Goal: Task Accomplishment & Management: Complete application form

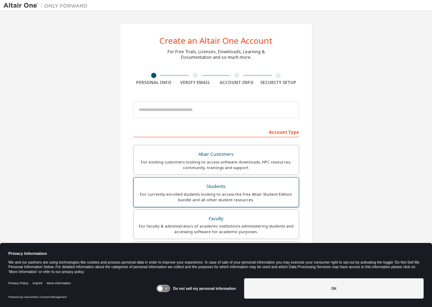
click at [232, 185] on div "Students" at bounding box center [216, 187] width 157 height 10
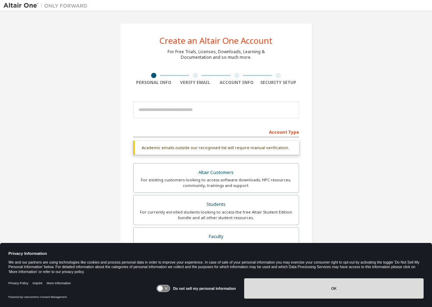
click at [327, 286] on button "OK" at bounding box center [333, 288] width 179 height 20
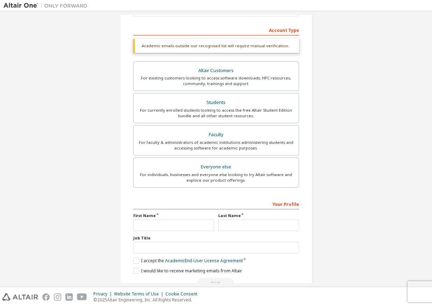
scroll to position [105, 0]
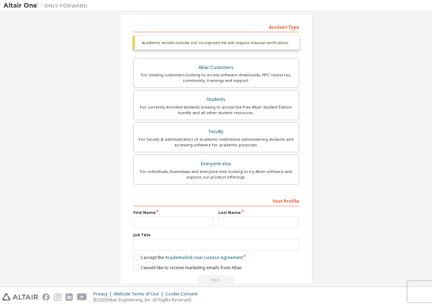
click at [241, 202] on div "Your Profile" at bounding box center [216, 200] width 166 height 11
drag, startPoint x: 167, startPoint y: 216, endPoint x: 160, endPoint y: 219, distance: 8.0
click at [165, 217] on div "First Name" at bounding box center [173, 219] width 85 height 18
click at [155, 221] on input "text" at bounding box center [173, 222] width 81 height 12
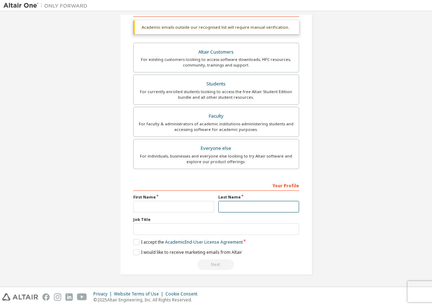
click at [249, 204] on input "text" at bounding box center [258, 207] width 81 height 12
click at [204, 222] on div "Job Title" at bounding box center [216, 226] width 166 height 18
drag, startPoint x: 188, startPoint y: 219, endPoint x: 167, endPoint y: 226, distance: 21.7
click at [186, 220] on label "Job Title" at bounding box center [216, 220] width 166 height 6
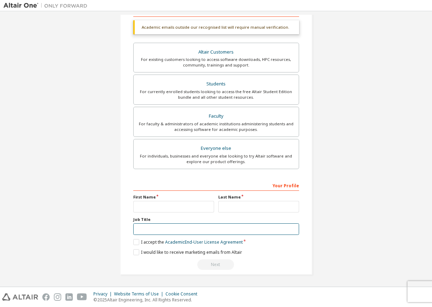
click at [156, 226] on input "text" at bounding box center [216, 229] width 166 height 12
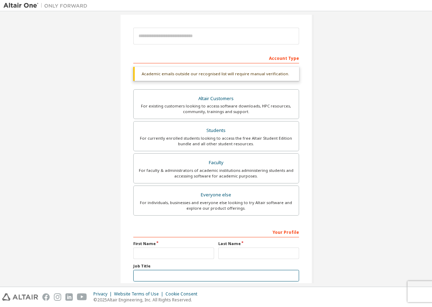
scroll to position [0, 0]
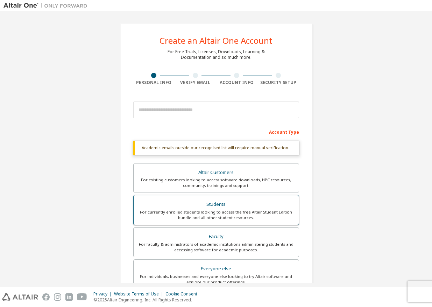
click at [199, 219] on div "For currently enrolled students looking to access the free Altair Student Editi…" at bounding box center [216, 214] width 157 height 11
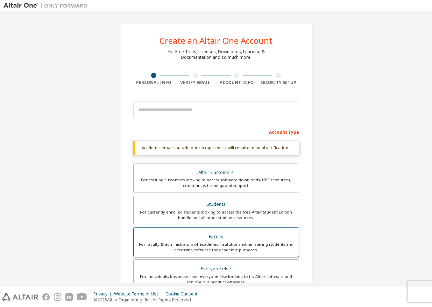
click at [201, 246] on div "For faculty & administrators of academic institutions administering students an…" at bounding box center [216, 246] width 157 height 11
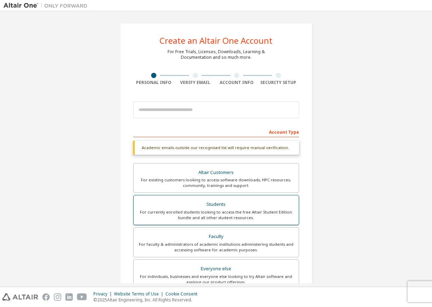
click at [216, 206] on div "Students" at bounding box center [216, 204] width 157 height 10
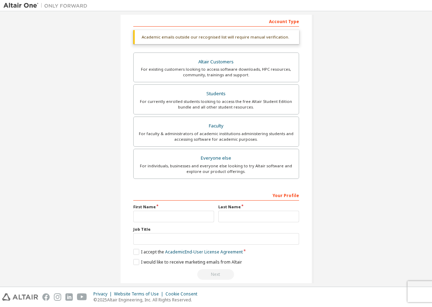
scroll to position [120, 0]
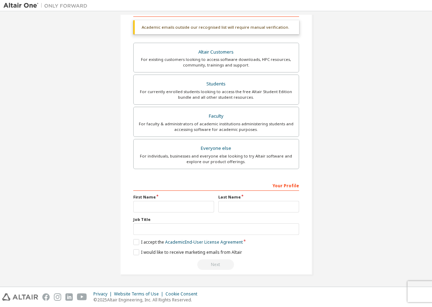
click at [160, 200] on div "First Name" at bounding box center [173, 203] width 85 height 18
click at [154, 204] on input "text" at bounding box center [173, 207] width 81 height 12
type input "*"
type input "****"
type input "*********"
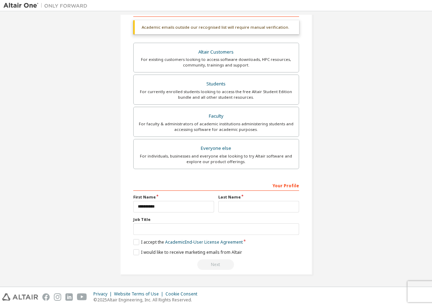
click at [238, 217] on label "Job Title" at bounding box center [216, 220] width 166 height 6
click at [241, 208] on input "text" at bounding box center [258, 207] width 81 height 12
type input "******"
type input "********"
click at [158, 226] on input "text" at bounding box center [216, 229] width 166 height 12
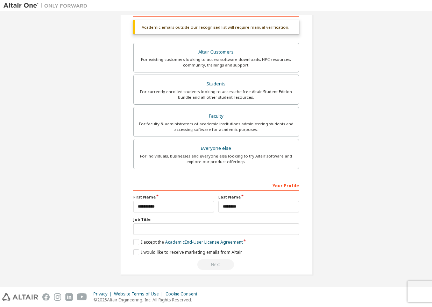
click at [143, 219] on label "Job Title" at bounding box center [216, 220] width 166 height 6
click at [133, 240] on label "I accept the Academic End-User License Agreement" at bounding box center [188, 242] width 110 height 6
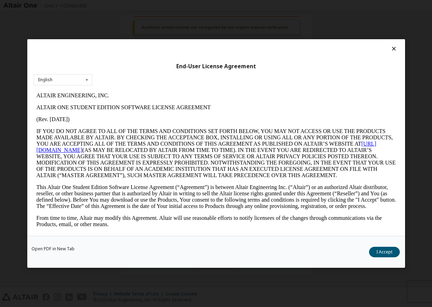
scroll to position [0, 0]
click at [387, 247] on button "I Accept" at bounding box center [384, 252] width 31 height 10
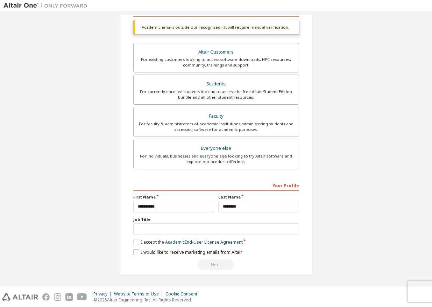
click at [135, 255] on label "I would like to receive marketing emails from Altair" at bounding box center [187, 252] width 109 height 6
click at [137, 229] on input "text" at bounding box center [216, 229] width 166 height 12
click at [139, 219] on label "Job Title" at bounding box center [216, 220] width 166 height 6
drag, startPoint x: 144, startPoint y: 214, endPoint x: 132, endPoint y: 217, distance: 12.3
click at [133, 217] on div "**********" at bounding box center [216, 224] width 166 height 91
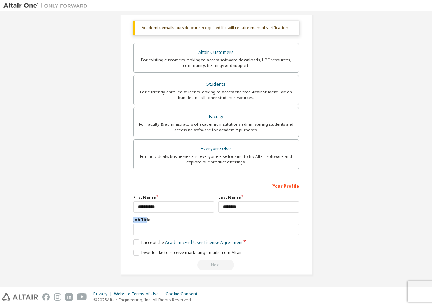
scroll to position [120, 0]
click at [159, 226] on input "text" at bounding box center [216, 229] width 166 height 12
click at [155, 220] on label "Job Title" at bounding box center [216, 220] width 166 height 6
drag, startPoint x: 150, startPoint y: 223, endPoint x: 141, endPoint y: 221, distance: 8.9
click at [141, 221] on div "Job Title" at bounding box center [216, 226] width 166 height 18
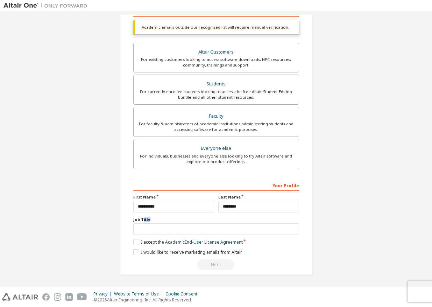
click at [141, 221] on label "Job Title" at bounding box center [216, 220] width 166 height 6
drag, startPoint x: 153, startPoint y: 220, endPoint x: 132, endPoint y: 221, distance: 21.0
click at [133, 221] on label "Job Title" at bounding box center [216, 220] width 166 height 6
drag, startPoint x: 149, startPoint y: 219, endPoint x: 125, endPoint y: 218, distance: 24.1
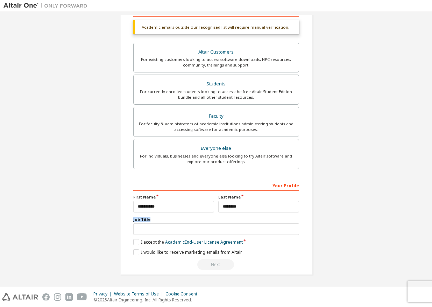
click at [125, 218] on div "Create an Altair One Account For Free Trials, Licenses, Downloads, Learning & D…" at bounding box center [216, 89] width 192 height 372
click at [155, 220] on label "Job Title" at bounding box center [216, 220] width 166 height 6
click at [149, 229] on input "text" at bounding box center [216, 229] width 166 height 12
click at [162, 217] on label "Job Title" at bounding box center [216, 220] width 166 height 6
click at [157, 226] on input "text" at bounding box center [216, 229] width 166 height 12
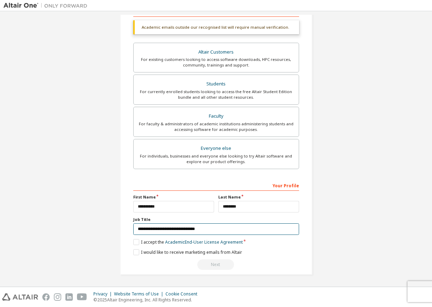
type input "**********"
click at [357, 207] on div "Create an Altair One Account For Free Trials, Licenses, Downloads, Learning & D…" at bounding box center [215, 88] width 425 height 389
click at [219, 265] on div "Next" at bounding box center [216, 264] width 166 height 10
click at [212, 264] on div "Next" at bounding box center [216, 264] width 166 height 10
click at [214, 266] on div "Next" at bounding box center [216, 264] width 166 height 10
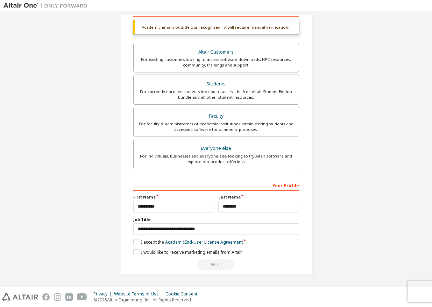
click at [216, 266] on div "Next" at bounding box center [216, 264] width 166 height 10
click at [244, 206] on input "********" at bounding box center [258, 207] width 81 height 12
click at [163, 207] on input "*********" at bounding box center [173, 207] width 81 height 12
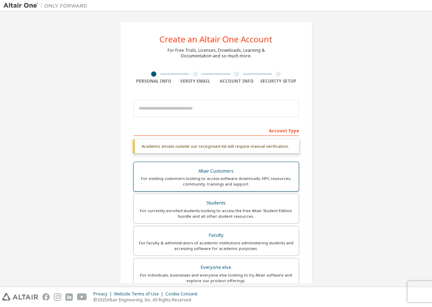
scroll to position [0, 0]
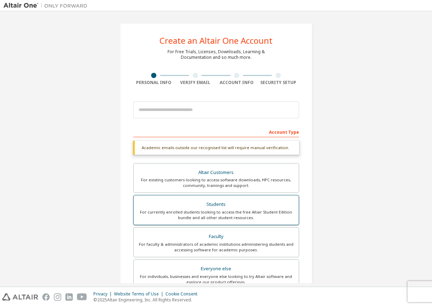
click at [198, 209] on div "For currently enrolled students looking to access the free Altair Student Editi…" at bounding box center [216, 214] width 157 height 11
click at [183, 140] on div "**********" at bounding box center [216, 258] width 166 height 264
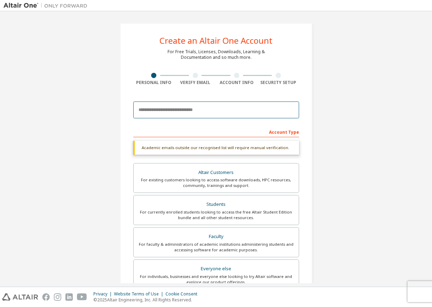
drag, startPoint x: 189, startPoint y: 111, endPoint x: 205, endPoint y: 119, distance: 18.0
click at [189, 111] on input "email" at bounding box center [216, 109] width 166 height 17
type input "**********"
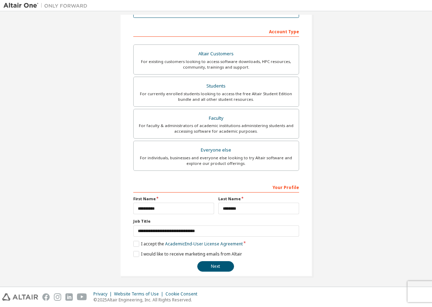
scroll to position [102, 0]
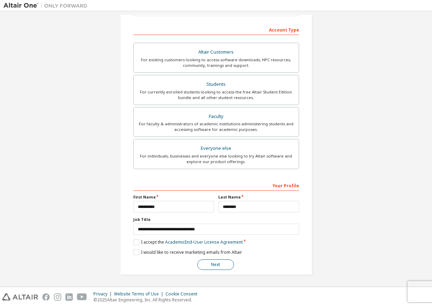
click at [218, 261] on button "Next" at bounding box center [215, 264] width 37 height 10
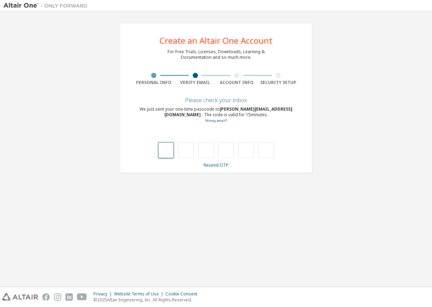
scroll to position [0, 0]
type input "*"
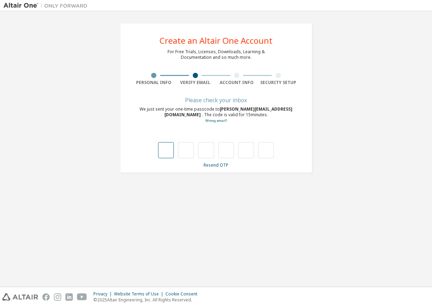
type input "*"
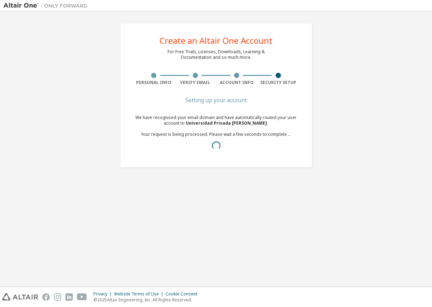
click at [225, 102] on div "Setting up your account" at bounding box center [216, 100] width 166 height 4
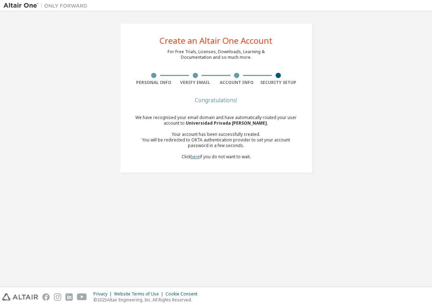
click at [195, 158] on link "here" at bounding box center [195, 157] width 9 height 6
